Goal: Ask a question

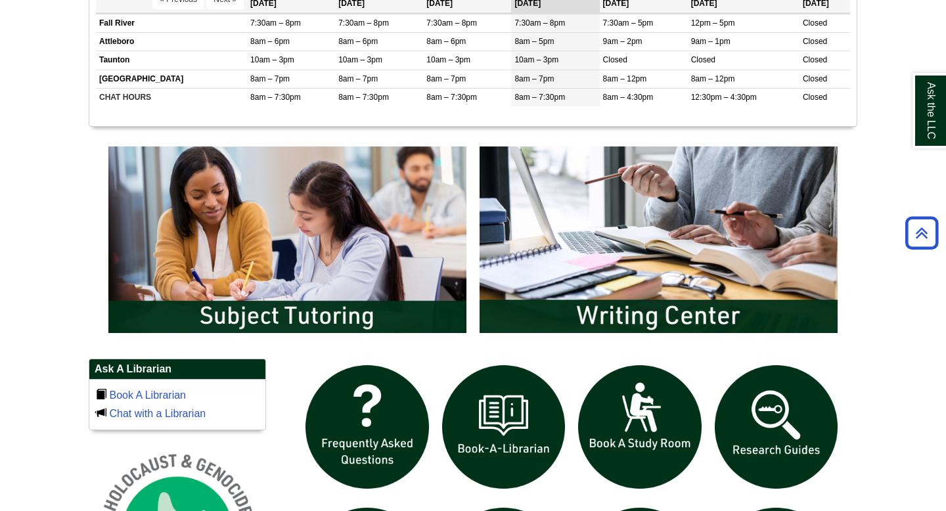
scroll to position [565, 0]
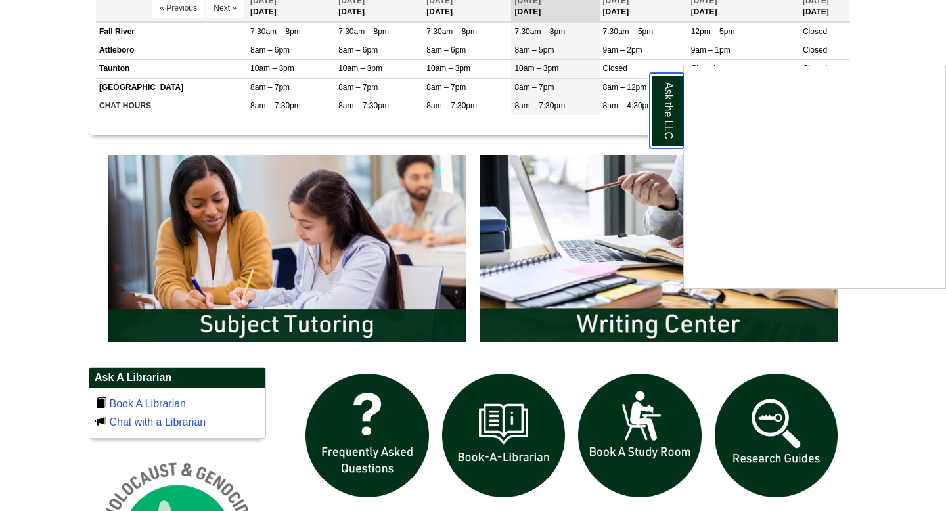
click at [669, 110] on link "Ask the LLC" at bounding box center [666, 111] width 34 height 76
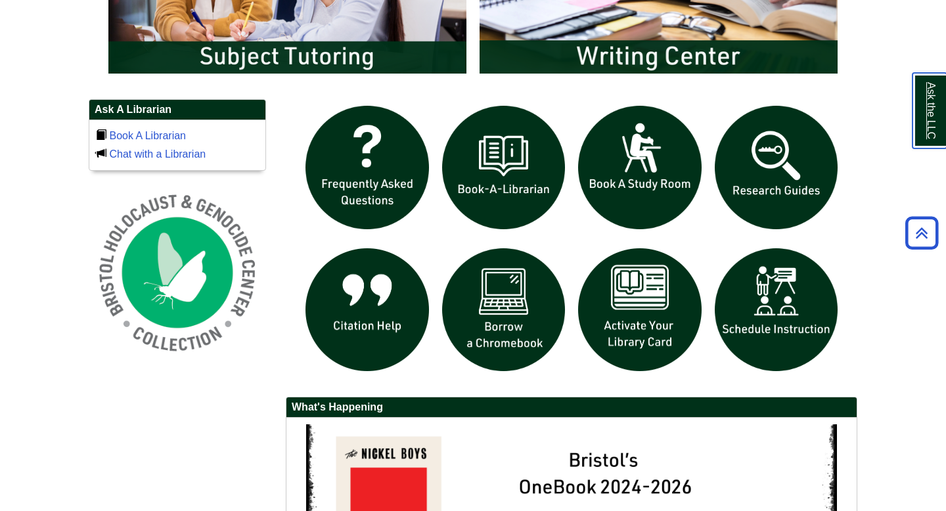
scroll to position [838, 0]
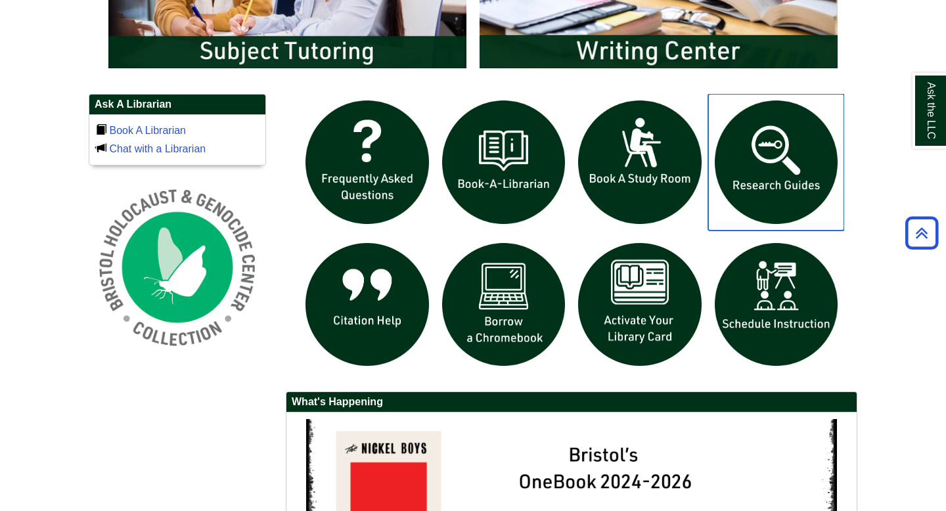
click at [749, 169] on img "slideshow" at bounding box center [776, 162] width 137 height 137
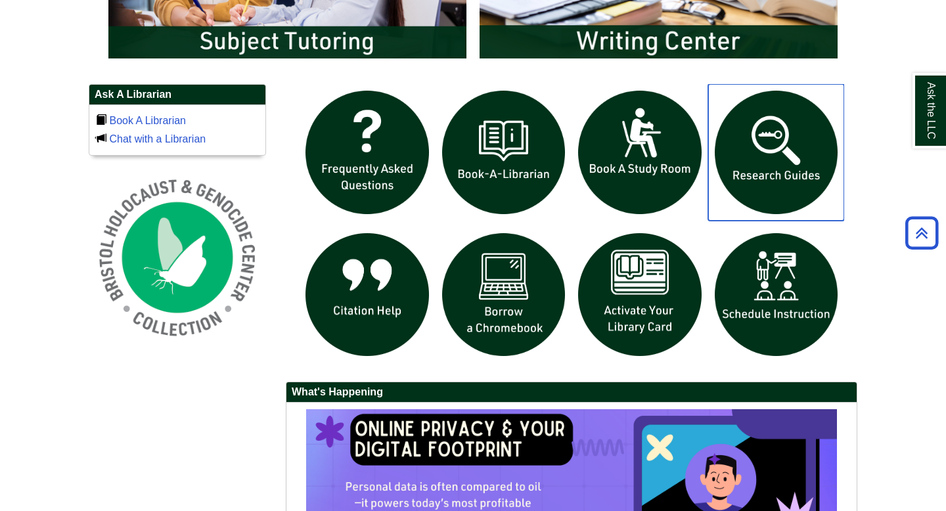
scroll to position [858, 0]
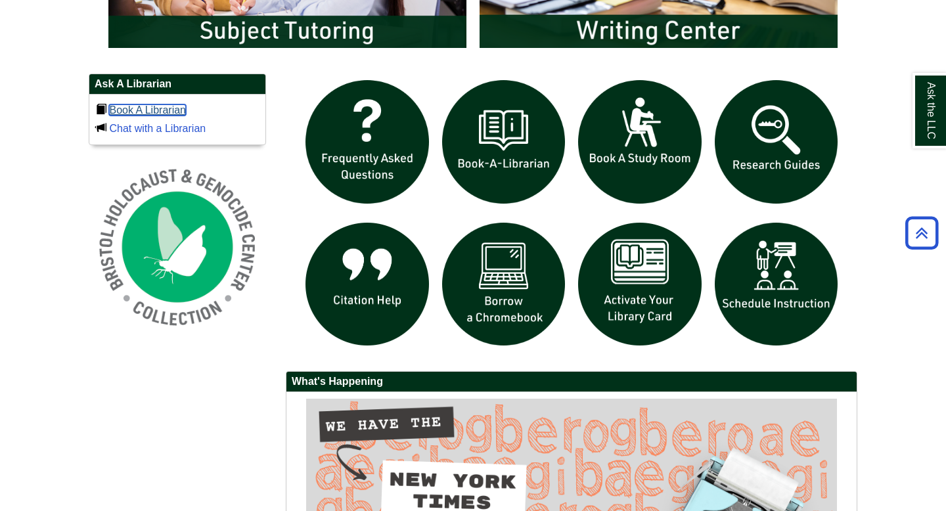
click at [185, 110] on link "Book A Librarian" at bounding box center [147, 109] width 77 height 11
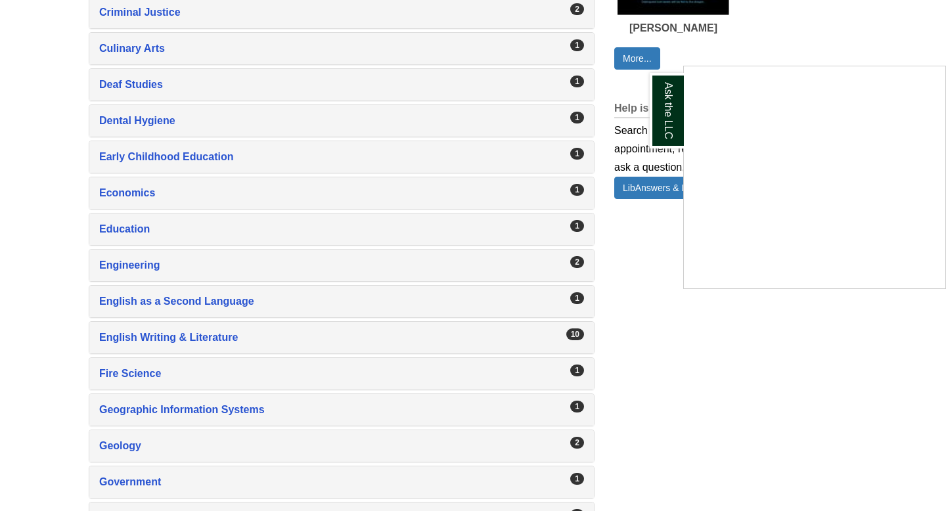
scroll to position [988, 0]
